Goal: Task Accomplishment & Management: Complete application form

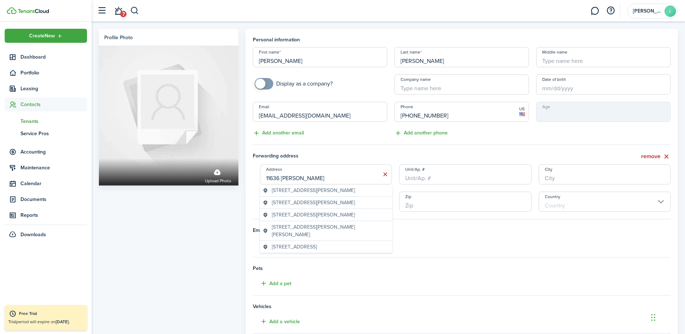
click at [317, 176] on input "11636 [PERSON_NAME]" at bounding box center [326, 174] width 132 height 20
click at [317, 249] on span "[STREET_ADDRESS]" at bounding box center [294, 247] width 45 height 8
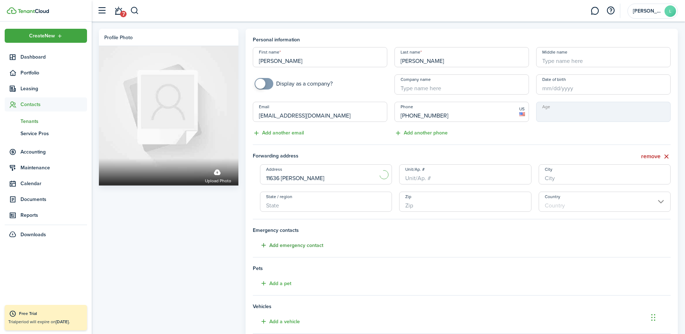
type input "[STREET_ADDRESS]"
type input "Farragut"
type input "TN"
type input "37934"
type input "[GEOGRAPHIC_DATA]"
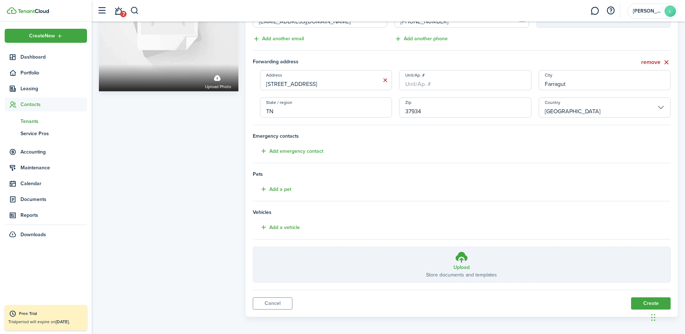
scroll to position [97, 0]
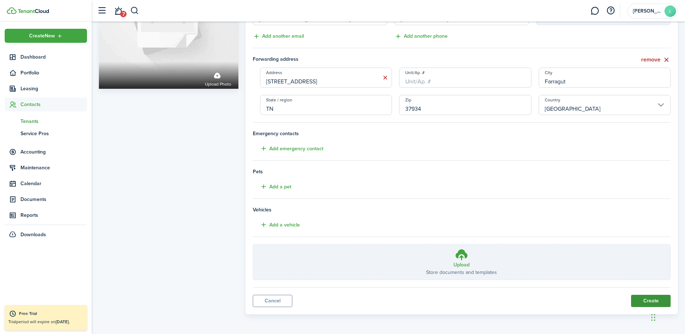
click at [654, 299] on button "Create" at bounding box center [651, 301] width 40 height 12
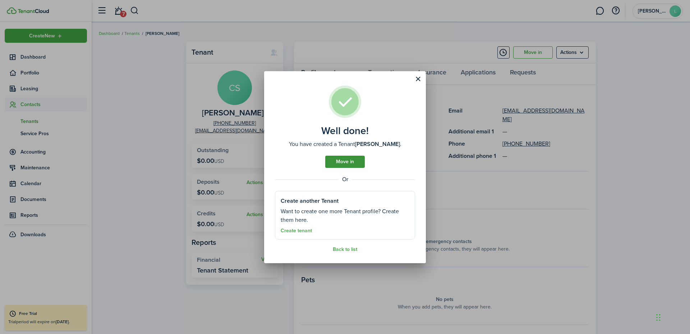
click at [353, 161] on link "Move in" at bounding box center [345, 162] width 40 height 12
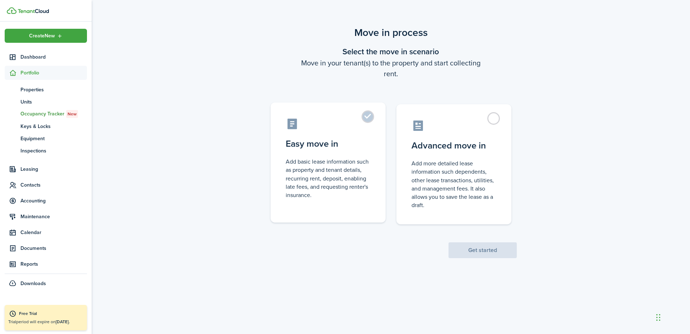
click at [346, 159] on control-radio-card-description "Add basic lease information such as property and tenant details, recurring rent…" at bounding box center [328, 178] width 85 height 42
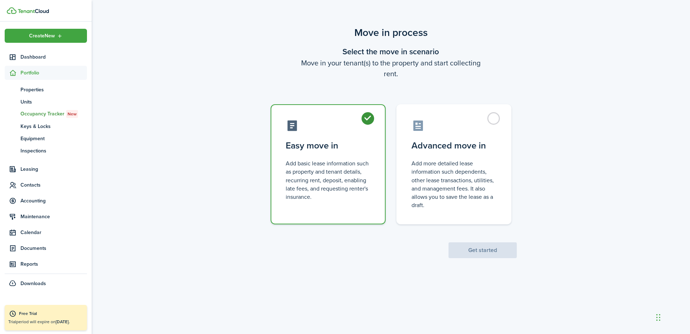
radio input "true"
click at [502, 248] on button "Get started" at bounding box center [483, 250] width 68 height 16
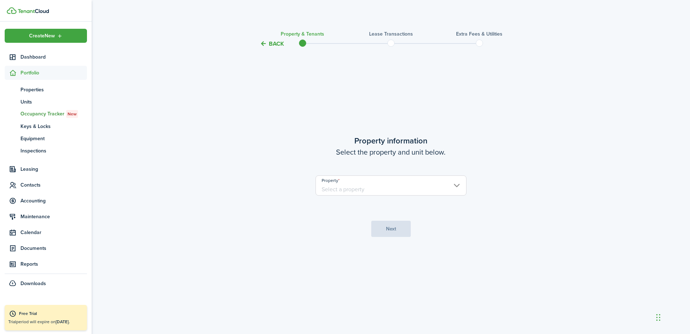
click at [400, 188] on input "Property" at bounding box center [391, 185] width 151 height 20
